Goal: Information Seeking & Learning: Learn about a topic

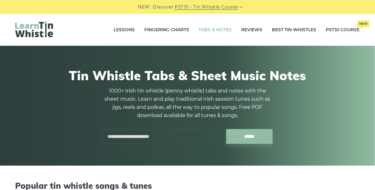
click at [181, 138] on input "text" at bounding box center [165, 136] width 124 height 15
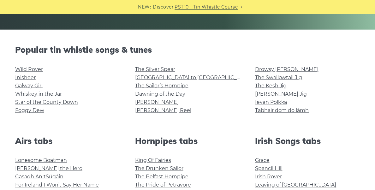
scroll to position [136, 0]
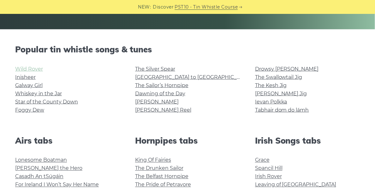
click at [32, 67] on link "Wild Rover" at bounding box center [29, 69] width 28 height 6
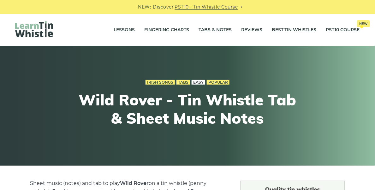
click at [198, 81] on link "Easy" at bounding box center [198, 82] width 14 height 5
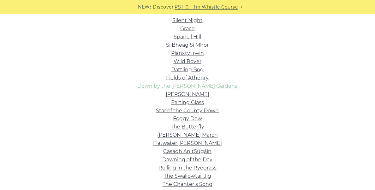
scroll to position [165, 0]
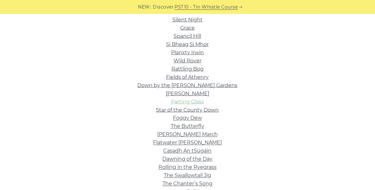
click at [195, 101] on link "Parting Glass" at bounding box center [187, 102] width 33 height 6
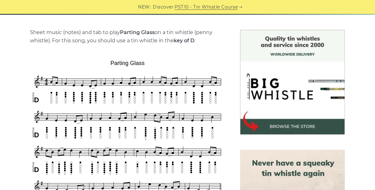
scroll to position [150, 0]
